Goal: Information Seeking & Learning: Learn about a topic

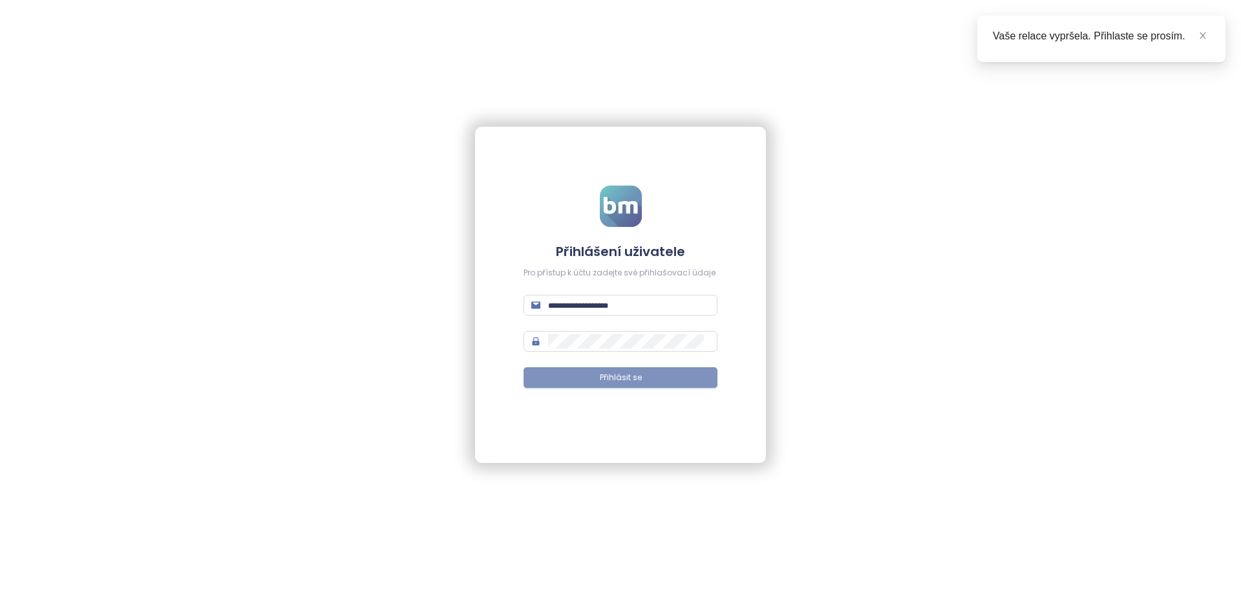
type input "**********"
click at [638, 383] on span "Přihlásit se" at bounding box center [621, 378] width 42 height 12
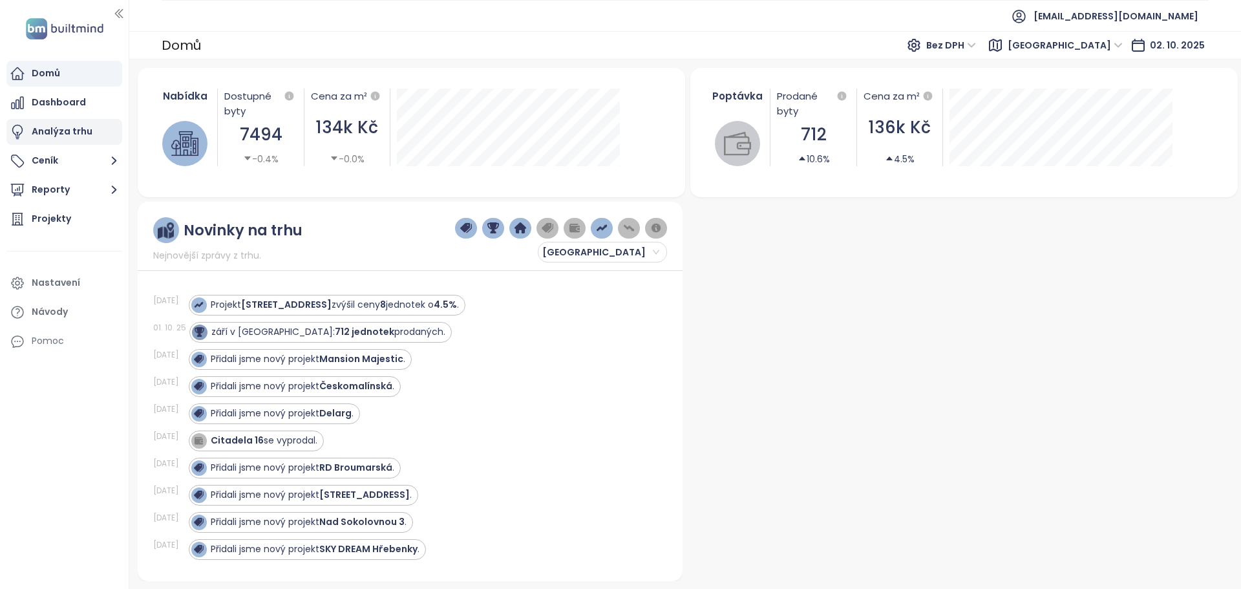
click at [79, 133] on div "Analýza trhu" at bounding box center [62, 131] width 61 height 16
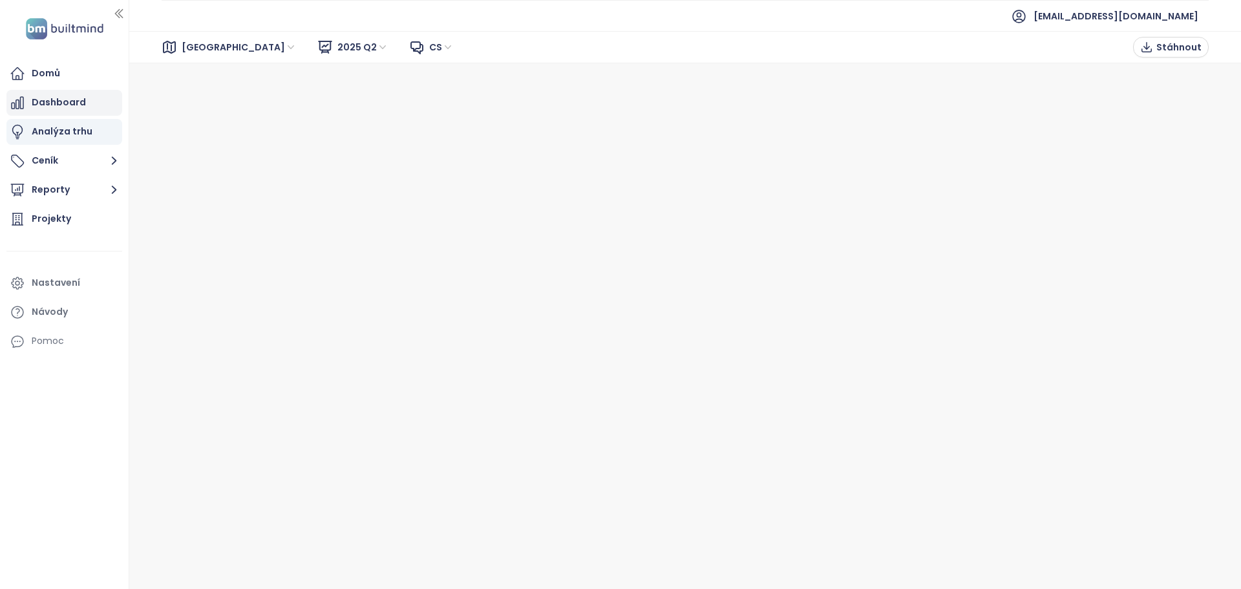
click at [83, 105] on div "Dashboard" at bounding box center [59, 102] width 54 height 16
